Goal: Task Accomplishment & Management: Complete application form

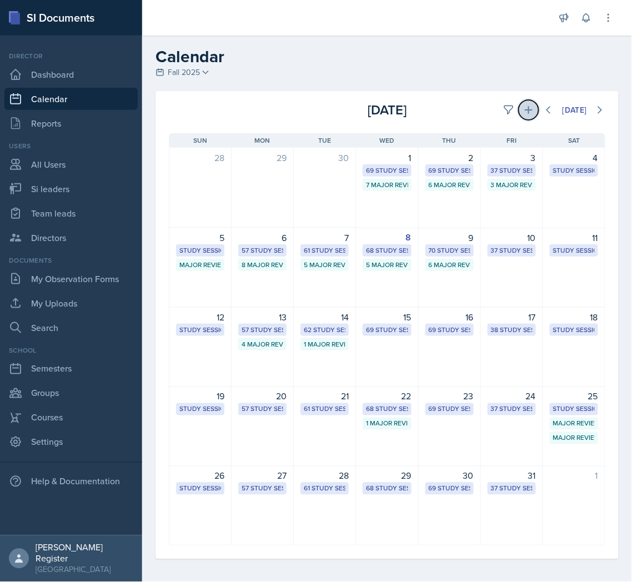
click at [524, 113] on button at bounding box center [529, 110] width 20 height 20
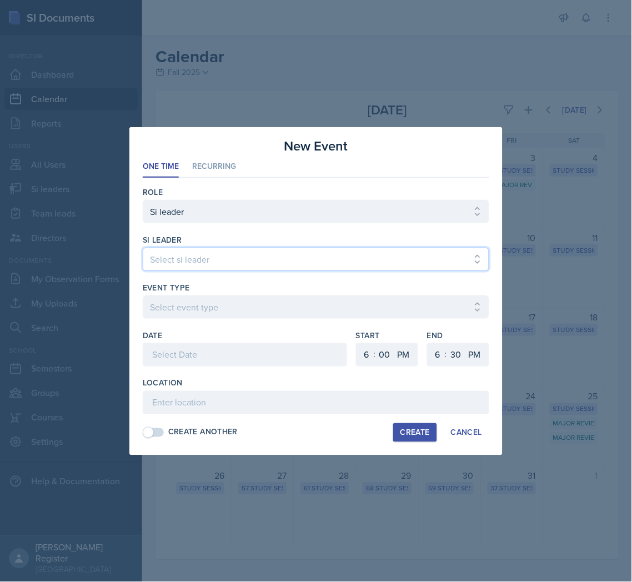
click at [284, 251] on select "Select si leader [PERSON_NAME] [PERSON_NAME] [PERSON_NAME] [PERSON_NAME] [PERSO…" at bounding box center [316, 259] width 347 height 23
select select "698e9d9c-c6cb-4b0d-a07f-63732ea32f6c"
click at [143, 248] on select "Select si leader [PERSON_NAME] [PERSON_NAME] [PERSON_NAME] [PERSON_NAME] [PERSO…" at bounding box center [316, 259] width 347 height 23
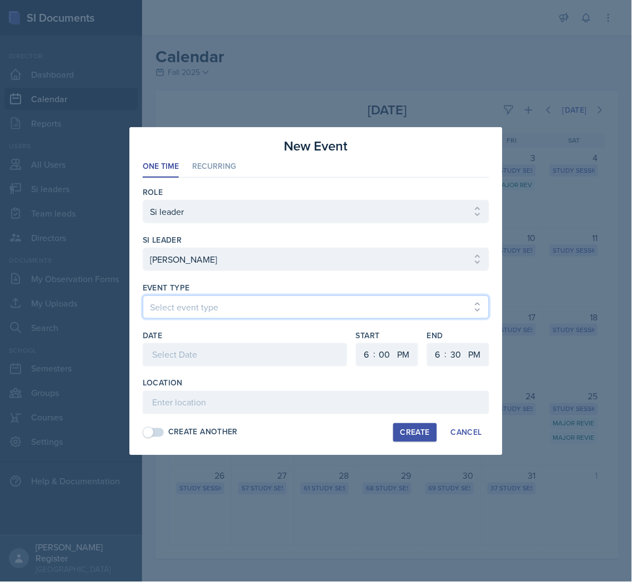
click at [229, 295] on select "Select event type Major Review Session Study Session" at bounding box center [316, 306] width 347 height 23
select select "66bb7cbf-e419-488b-a7ef-f63bc5f9ed04"
click at [143, 295] on select "Select event type Major Review Session Study Session" at bounding box center [316, 306] width 347 height 23
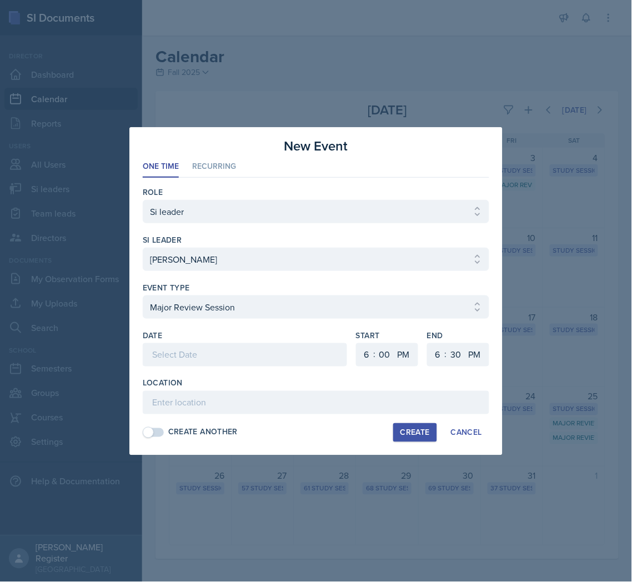
click at [215, 346] on div at bounding box center [245, 354] width 204 height 23
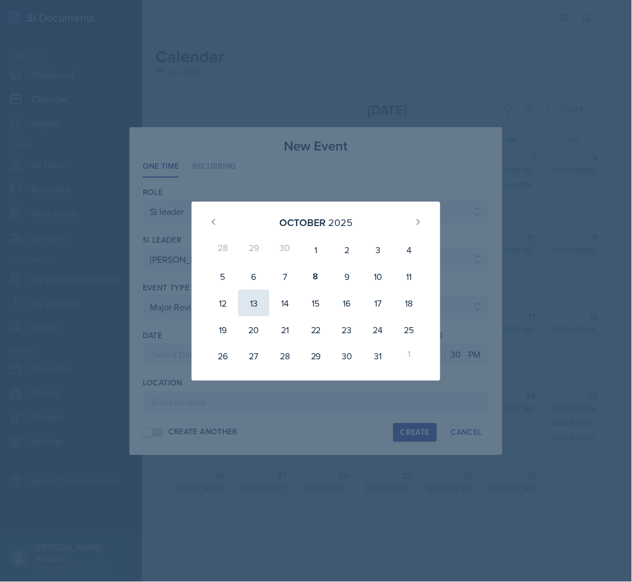
click at [263, 307] on div "13" at bounding box center [253, 303] width 31 height 27
type input "[DATE]"
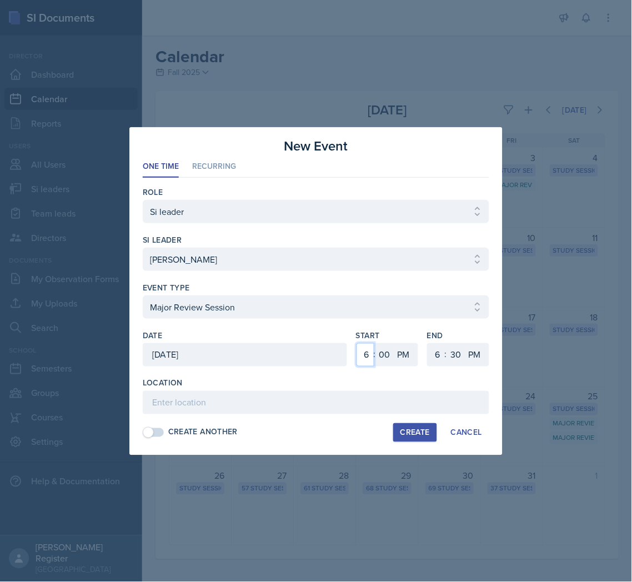
click at [363, 350] on select "1 2 3 4 5 6 7 8 9 10 11 12" at bounding box center [366, 354] width 18 height 23
select select "12"
click at [357, 343] on select "1 2 3 4 5 6 7 8 9 10 11 12" at bounding box center [366, 354] width 18 height 23
click at [437, 355] on select "1 2 3 4 5 6 7 8 9 10 11 12" at bounding box center [437, 354] width 18 height 23
select select "2"
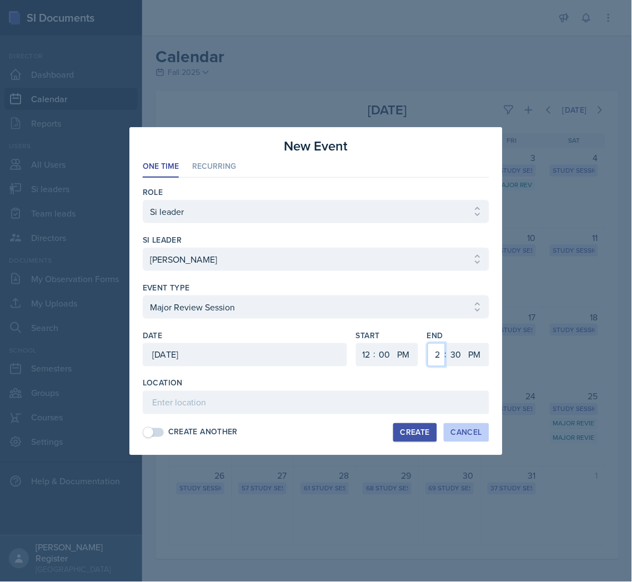
click at [428, 343] on select "1 2 3 4 5 6 7 8 9 10 11 12" at bounding box center [437, 354] width 18 height 23
click at [455, 358] on select "00 05 10 15 20 25 30 35 40 45 50 55" at bounding box center [456, 354] width 18 height 23
select select "0"
click at [447, 343] on select "00 05 10 15 20 25 30 35 40 45 50 55" at bounding box center [456, 354] width 18 height 23
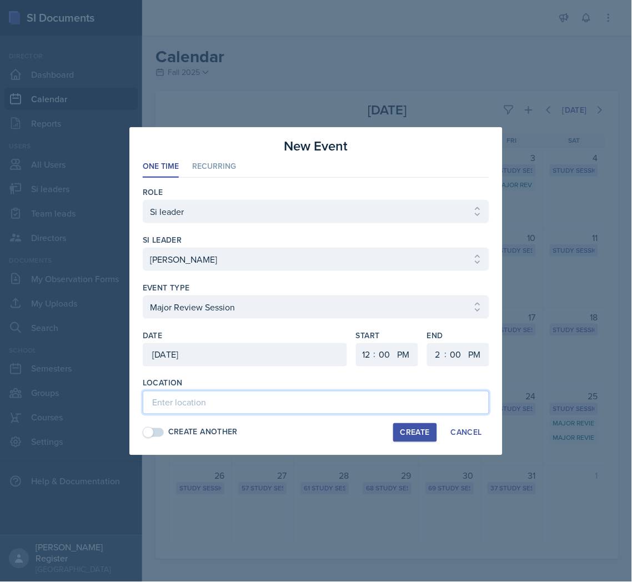
click at [303, 405] on input at bounding box center [316, 402] width 347 height 23
type input "Social Science Building 3029"
click at [419, 415] on div "Create" at bounding box center [414, 432] width 29 height 9
select select
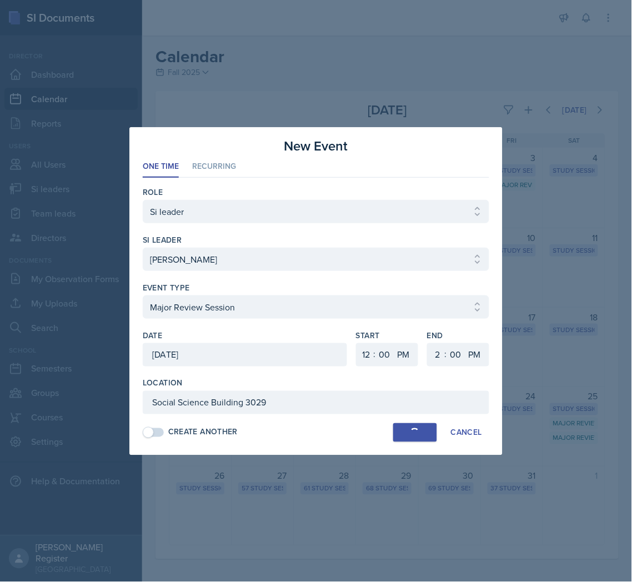
select select "6"
select select "30"
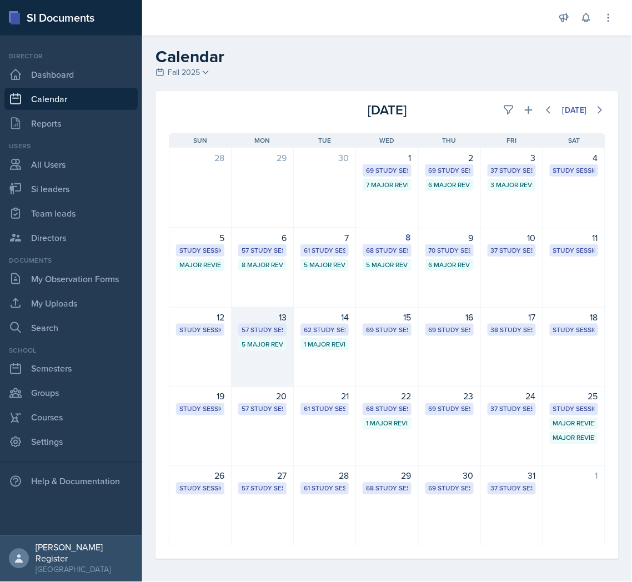
click at [247, 315] on div "13" at bounding box center [262, 316] width 48 height 13
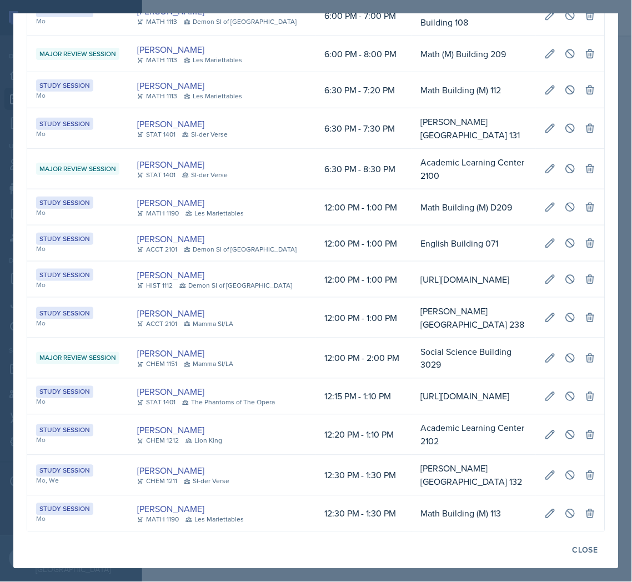
scroll to position [2097, 0]
click at [586, 279] on div at bounding box center [316, 291] width 632 height 582
